Goal: Task Accomplishment & Management: Complete application form

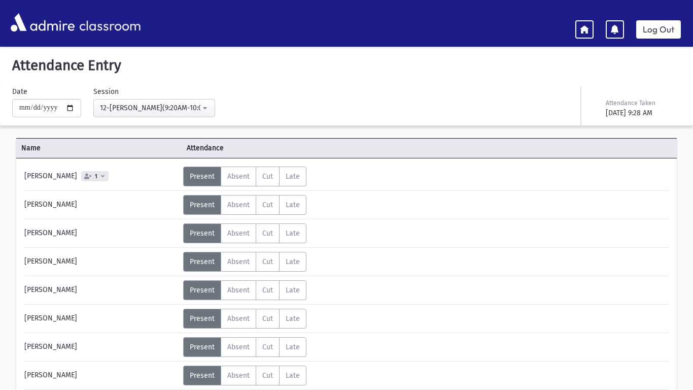
scroll to position [626, 0]
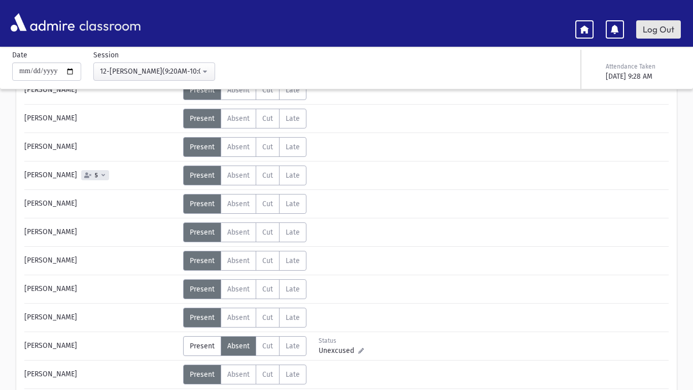
click at [643, 21] on link "Log Out" at bounding box center [658, 29] width 45 height 18
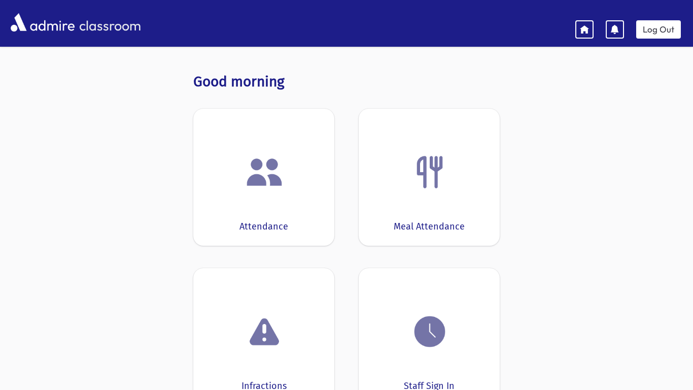
click at [273, 188] on img at bounding box center [264, 172] width 39 height 39
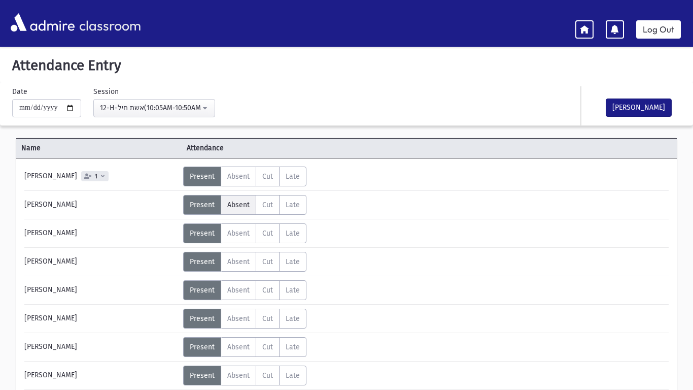
click at [230, 204] on span "Absent" at bounding box center [238, 204] width 22 height 9
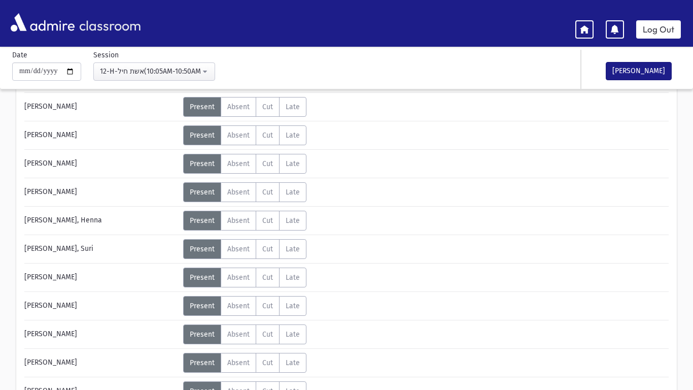
scroll to position [185, 0]
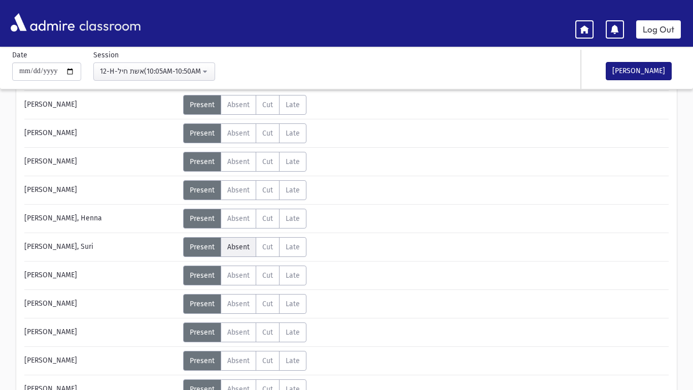
click at [234, 244] on span "Absent" at bounding box center [238, 247] width 22 height 9
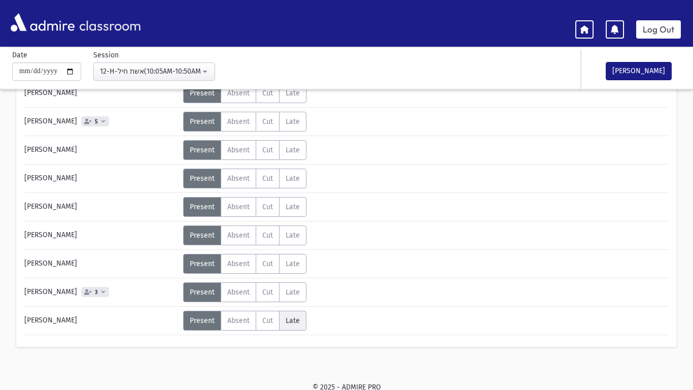
scroll to position [711, 0]
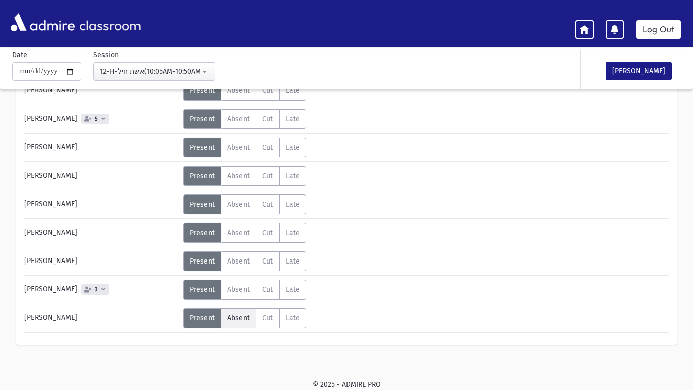
click at [242, 321] on span "Absent" at bounding box center [238, 318] width 22 height 9
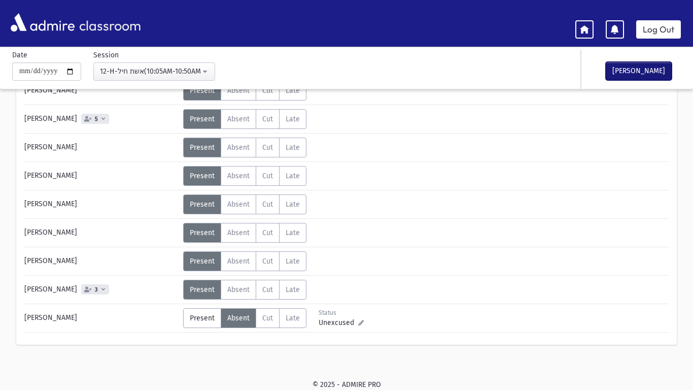
click at [634, 65] on button "[PERSON_NAME]" at bounding box center [639, 71] width 66 height 18
click at [666, 24] on link "Log Out" at bounding box center [658, 29] width 45 height 18
